Goal: Task Accomplishment & Management: Complete application form

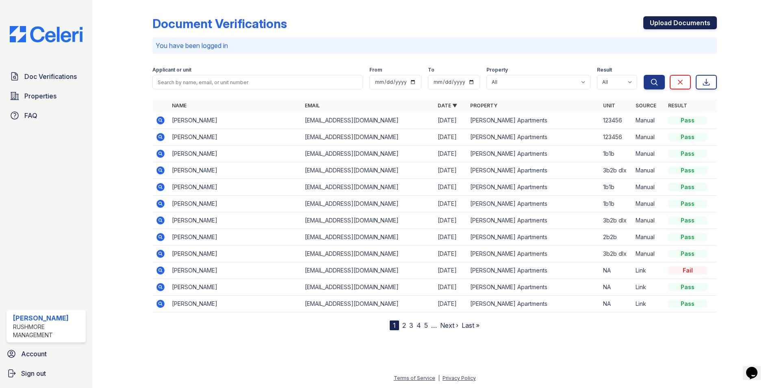
drag, startPoint x: 0, startPoint y: 0, endPoint x: 675, endPoint y: 23, distance: 674.9
click at [675, 23] on link "Upload Documents" at bounding box center [681, 22] width 74 height 13
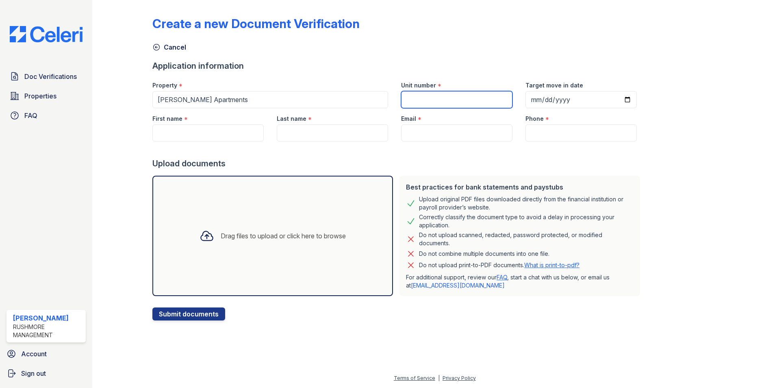
click at [421, 102] on input "Unit number" at bounding box center [456, 99] width 111 height 17
type input "1b1b"
click at [618, 100] on input "Target move in date" at bounding box center [581, 99] width 111 height 17
type input "[DATE]"
paste input "[PERSON_NAME]"
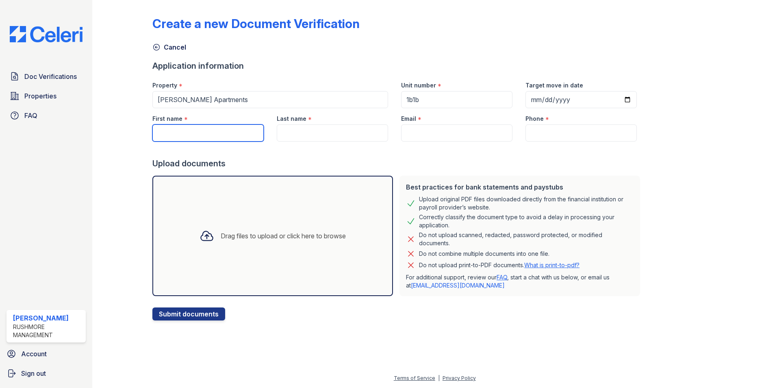
type input "[PERSON_NAME]"
type input "[EMAIL_ADDRESS][DOMAIN_NAME]"
type input "8776944230"
type input "[PERSON_NAME]"
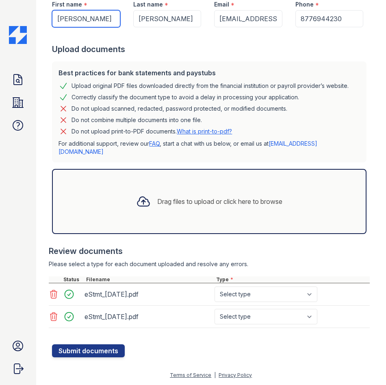
scroll to position [139, 0]
click at [263, 297] on select "Select type Paystub Bank Statement Offer Letter Tax Documents Benefit Award Let…" at bounding box center [266, 293] width 103 height 15
select select "bank_statement"
click at [215, 286] on select "Select type Paystub Bank Statement Offer Letter Tax Documents Benefit Award Let…" at bounding box center [266, 293] width 103 height 15
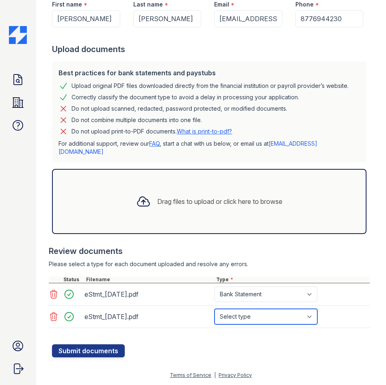
click at [268, 322] on select "Select type Paystub Bank Statement Offer Letter Tax Documents Benefit Award Let…" at bounding box center [266, 316] width 103 height 15
select select "bank_statement"
click at [215, 309] on select "Select type Paystub Bank Statement Offer Letter Tax Documents Benefit Award Let…" at bounding box center [266, 316] width 103 height 15
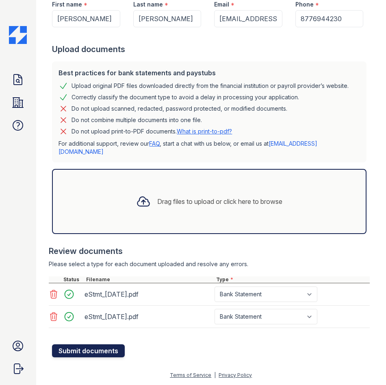
click at [113, 350] on button "Submit documents" at bounding box center [88, 350] width 73 height 13
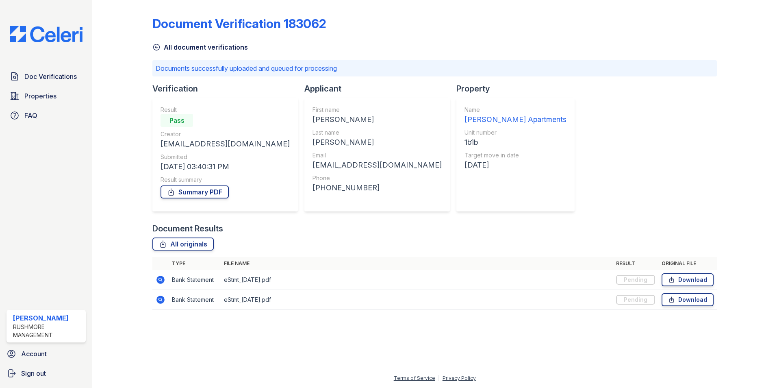
click at [157, 45] on icon at bounding box center [156, 47] width 8 height 8
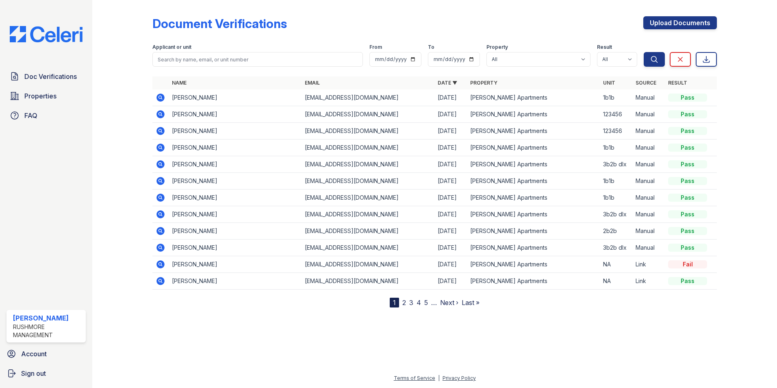
click at [670, 15] on div "Document Verifications Upload Documents Filter Applicant or unit From To Proper…" at bounding box center [434, 155] width 565 height 304
click at [680, 24] on link "Upload Documents" at bounding box center [681, 22] width 74 height 13
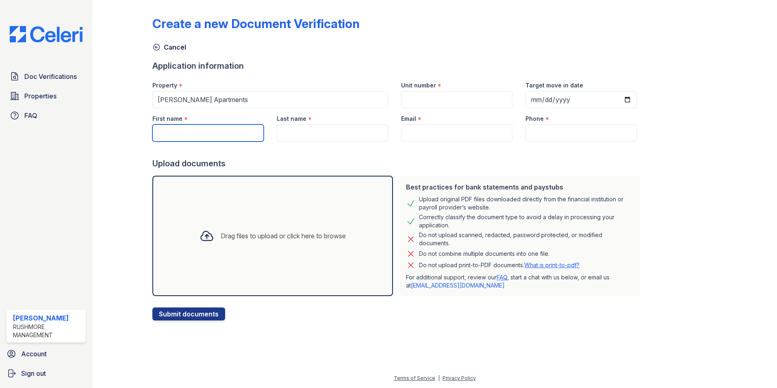
paste input "[PERSON_NAME]"
type input "[PERSON_NAME]"
type input "[EMAIL_ADDRESS][DOMAIN_NAME]"
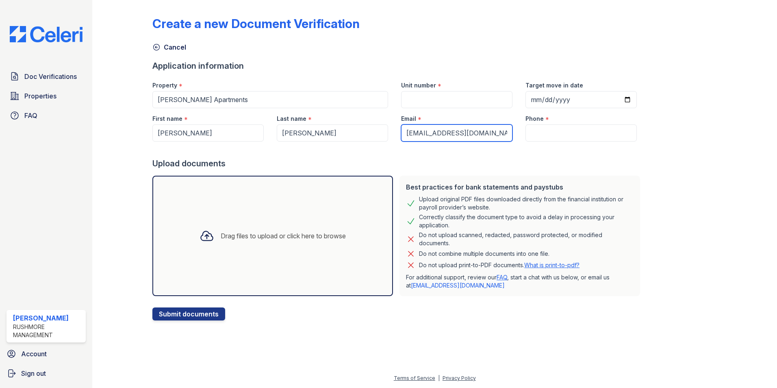
type input "[PHONE_NUMBER]"
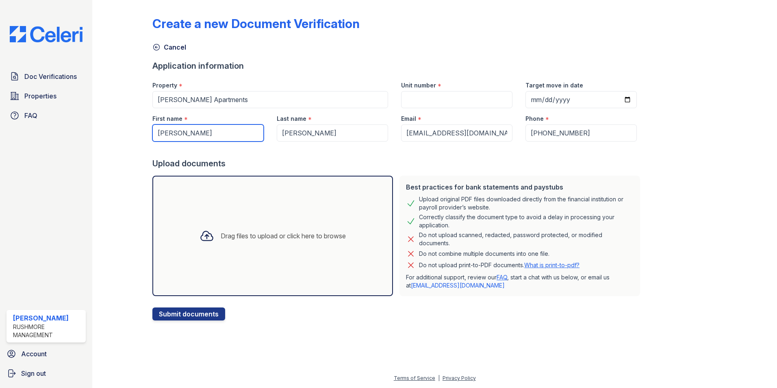
type input "[PERSON_NAME]"
click at [616, 102] on input "Target move in date" at bounding box center [581, 99] width 111 height 17
type input "[DATE]"
click at [475, 98] on input "Unit number" at bounding box center [456, 99] width 111 height 17
type input "3b2b dlx"
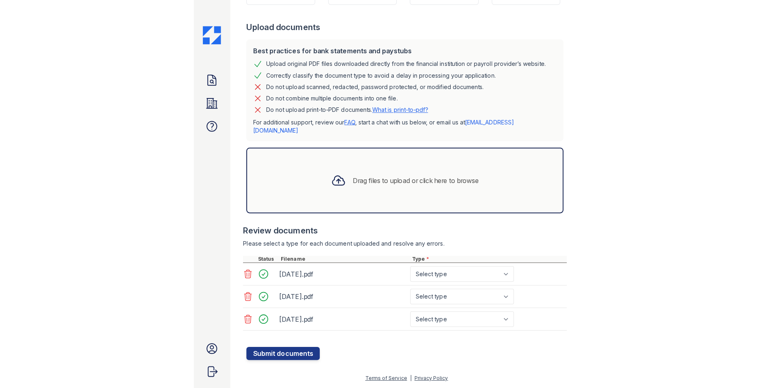
scroll to position [162, 0]
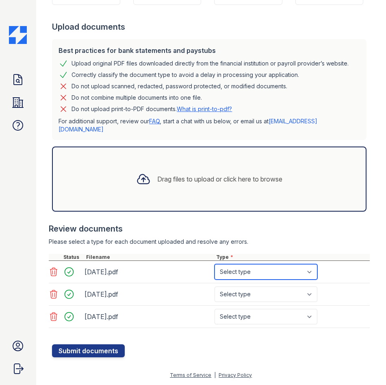
click at [235, 274] on select "Select type Paystub Bank Statement Offer Letter Tax Documents Benefit Award Let…" at bounding box center [266, 271] width 103 height 15
select select "bank_statement"
click at [215, 264] on select "Select type Paystub Bank Statement Offer Letter Tax Documents Benefit Award Let…" at bounding box center [266, 271] width 103 height 15
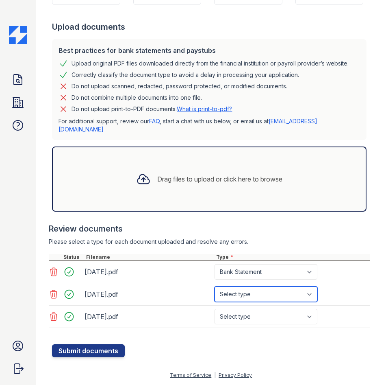
click at [237, 294] on select "Select type Paystub Bank Statement Offer Letter Tax Documents Benefit Award Let…" at bounding box center [266, 293] width 103 height 15
select select "bank_statement"
click at [215, 286] on select "Select type Paystub Bank Statement Offer Letter Tax Documents Benefit Award Let…" at bounding box center [266, 293] width 103 height 15
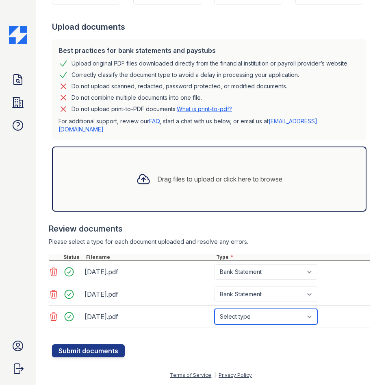
click at [240, 318] on select "Select type Paystub Bank Statement Offer Letter Tax Documents Benefit Award Let…" at bounding box center [266, 316] width 103 height 15
select select "bank_statement"
click at [215, 309] on select "Select type Paystub Bank Statement Offer Letter Tax Documents Benefit Award Let…" at bounding box center [266, 316] width 103 height 15
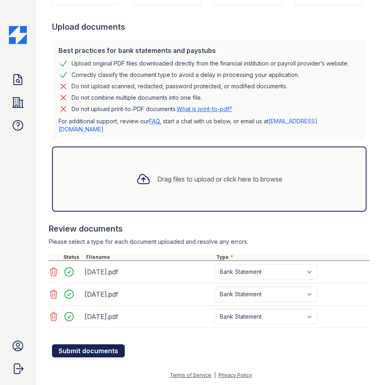
click at [100, 353] on button "Submit documents" at bounding box center [88, 350] width 73 height 13
